Goal: Information Seeking & Learning: Learn about a topic

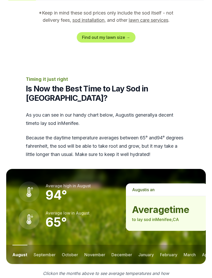
scroll to position [612, 0]
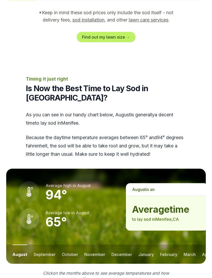
click at [47, 245] on button "september" at bounding box center [45, 254] width 22 height 19
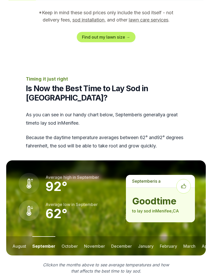
click at [71, 236] on button "october" at bounding box center [70, 245] width 16 height 19
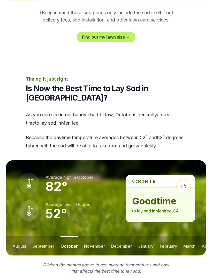
click at [98, 236] on button "november" at bounding box center [94, 245] width 21 height 19
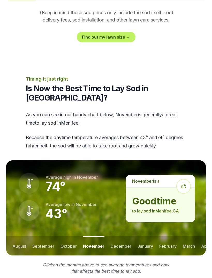
click at [126, 236] on button "december" at bounding box center [121, 245] width 21 height 19
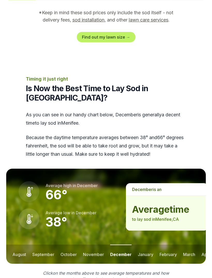
click at [147, 245] on button "january" at bounding box center [146, 254] width 16 height 19
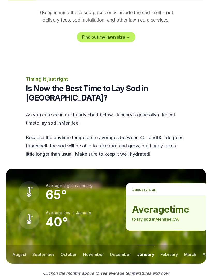
click at [172, 245] on button "february" at bounding box center [169, 254] width 17 height 19
click at [190, 245] on button "march" at bounding box center [190, 254] width 12 height 19
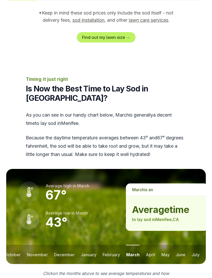
scroll to position [0, 56]
click at [153, 245] on button "april" at bounding box center [150, 254] width 9 height 19
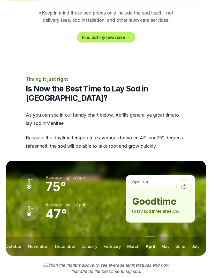
click at [168, 236] on button "may" at bounding box center [166, 245] width 8 height 19
click at [184, 236] on button "june" at bounding box center [181, 245] width 10 height 19
click at [199, 236] on button "july" at bounding box center [196, 245] width 8 height 19
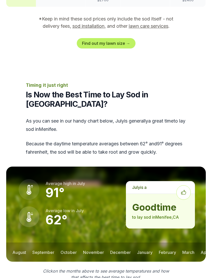
scroll to position [0, 0]
click at [70, 242] on button "october" at bounding box center [69, 251] width 16 height 19
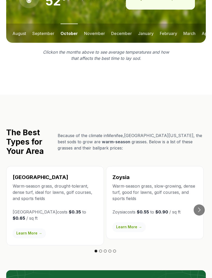
scroll to position [826, 0]
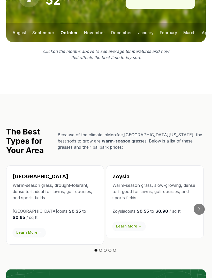
click at [35, 228] on link "Learn More →" at bounding box center [29, 232] width 33 height 9
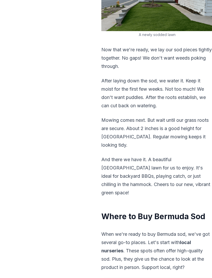
scroll to position [1361, 0]
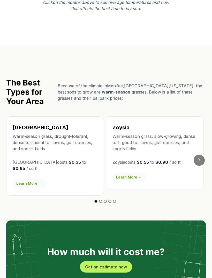
scroll to position [882, 0]
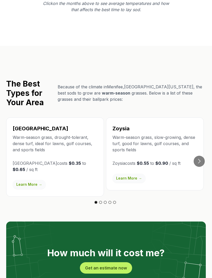
click at [131, 174] on link "Learn More →" at bounding box center [129, 178] width 33 height 9
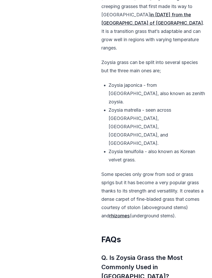
scroll to position [3810, 0]
